Goal: Task Accomplishment & Management: Manage account settings

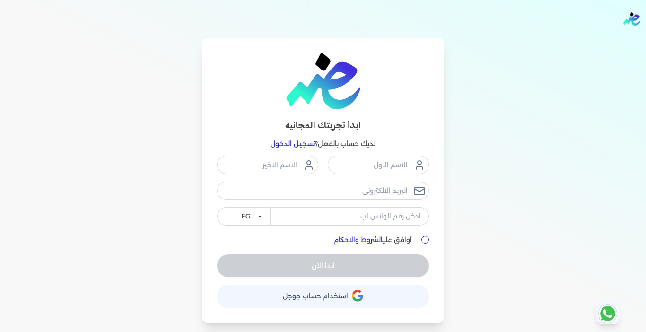
drag, startPoint x: 0, startPoint y: 0, endPoint x: 292, endPoint y: 145, distance: 326.2
click at [292, 145] on link "تسجيل الدخول" at bounding box center [293, 144] width 44 height 9
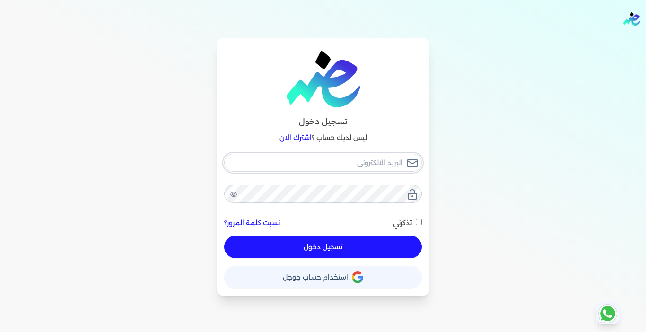
type input "[EMAIL_ADDRESS][DOMAIN_NAME]"
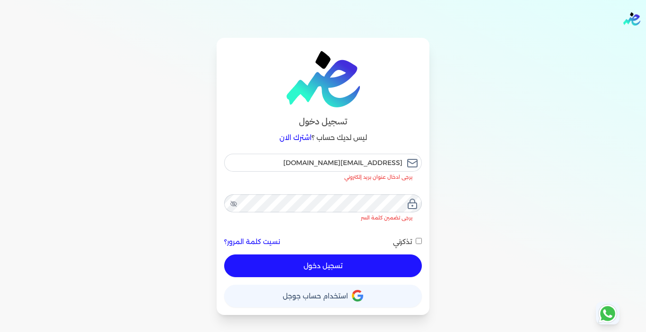
checkbox input "false"
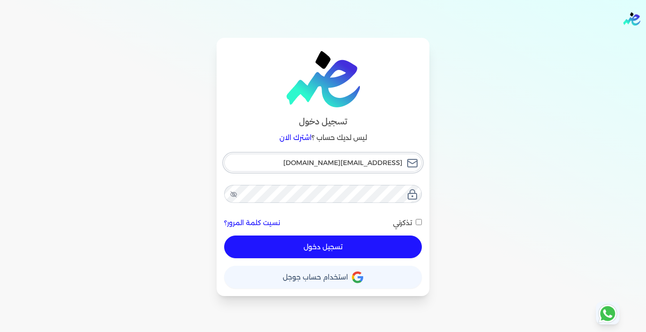
click at [268, 159] on input "[EMAIL_ADDRESS][DOMAIN_NAME]" at bounding box center [323, 163] width 198 height 18
click at [521, 140] on div "تسجيل دخول ليس لديك حساب ؟ اشترك الان [EMAIL_ADDRESS][DOMAIN_NAME] نسيت كلمة ال…" at bounding box center [322, 167] width 605 height 258
click at [278, 163] on input "[EMAIL_ADDRESS][DOMAIN_NAME]" at bounding box center [323, 163] width 198 height 18
click at [135, 106] on div "تسجيل دخول ليس لديك حساب ؟ اشترك الان [EMAIL_ADDRESS][DOMAIN_NAME] نسيت كلمة ال…" at bounding box center [322, 167] width 605 height 258
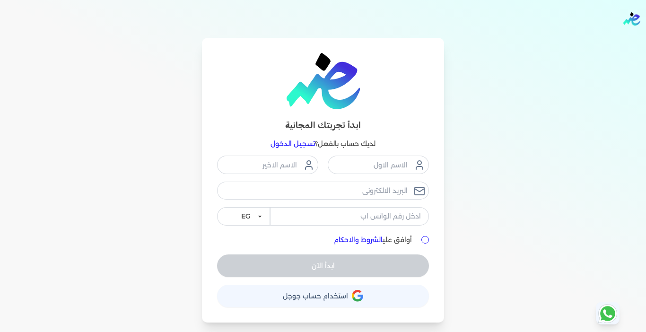
click at [426, 238] on input "أوافق علي الشروط والاحكام" at bounding box center [425, 240] width 8 height 8
checkbox input "true"
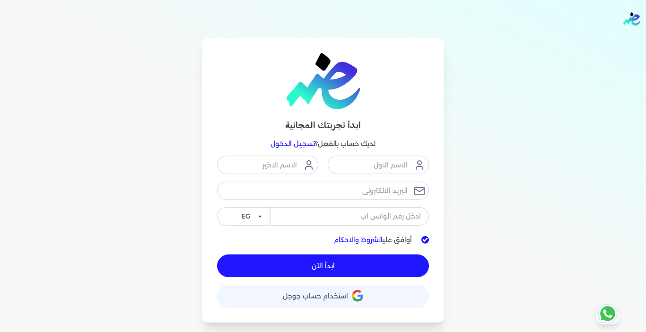
click at [295, 145] on link "تسجيل الدخول" at bounding box center [293, 144] width 44 height 9
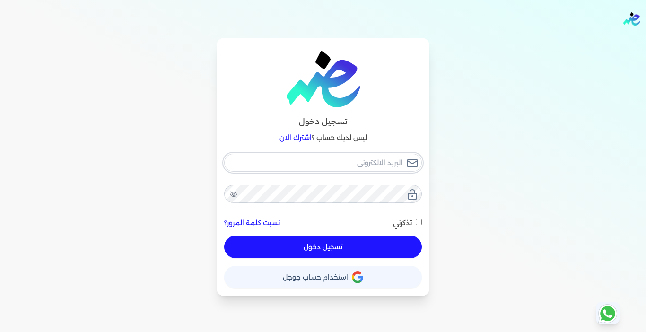
type input "[EMAIL_ADDRESS][DOMAIN_NAME]"
click at [295, 164] on input "[EMAIL_ADDRESS][DOMAIN_NAME]" at bounding box center [323, 163] width 198 height 18
click at [357, 245] on button "تسجيل دخول" at bounding box center [323, 247] width 198 height 23
checkbox input "false"
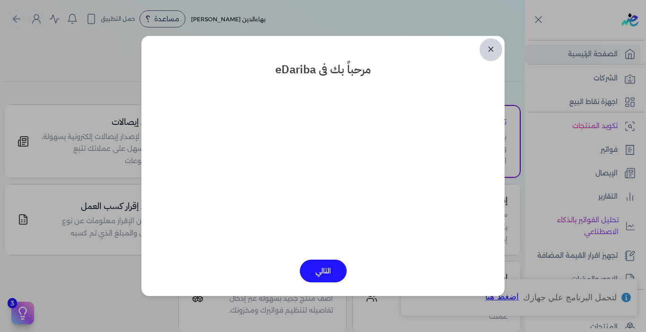
click at [490, 51] on link "✕" at bounding box center [491, 49] width 23 height 23
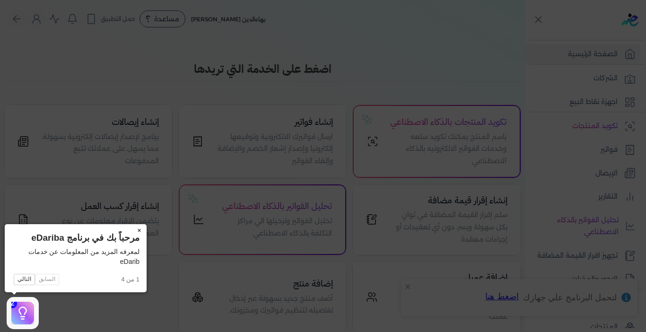
click at [137, 232] on button "×" at bounding box center [139, 230] width 15 height 13
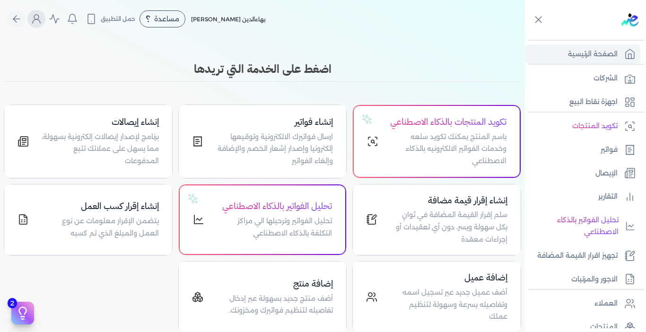
click at [34, 22] on button "Global" at bounding box center [36, 19] width 18 height 18
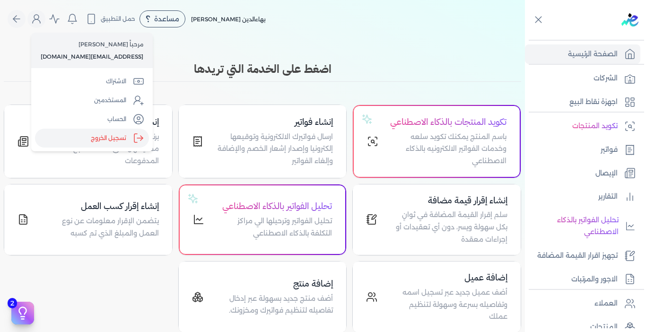
click at [105, 138] on label "تسجيل الخروج" at bounding box center [92, 138] width 114 height 19
click at [525, 38] on input "Close" at bounding box center [525, 38] width 0 height 0
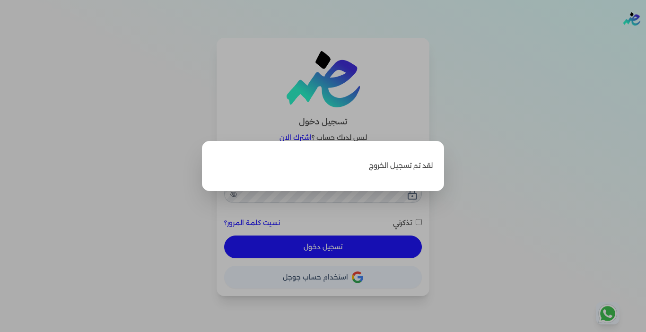
type input "[EMAIL_ADDRESS][DOMAIN_NAME]"
checkbox input "false"
